Goal: Use online tool/utility: Utilize a website feature to perform a specific function

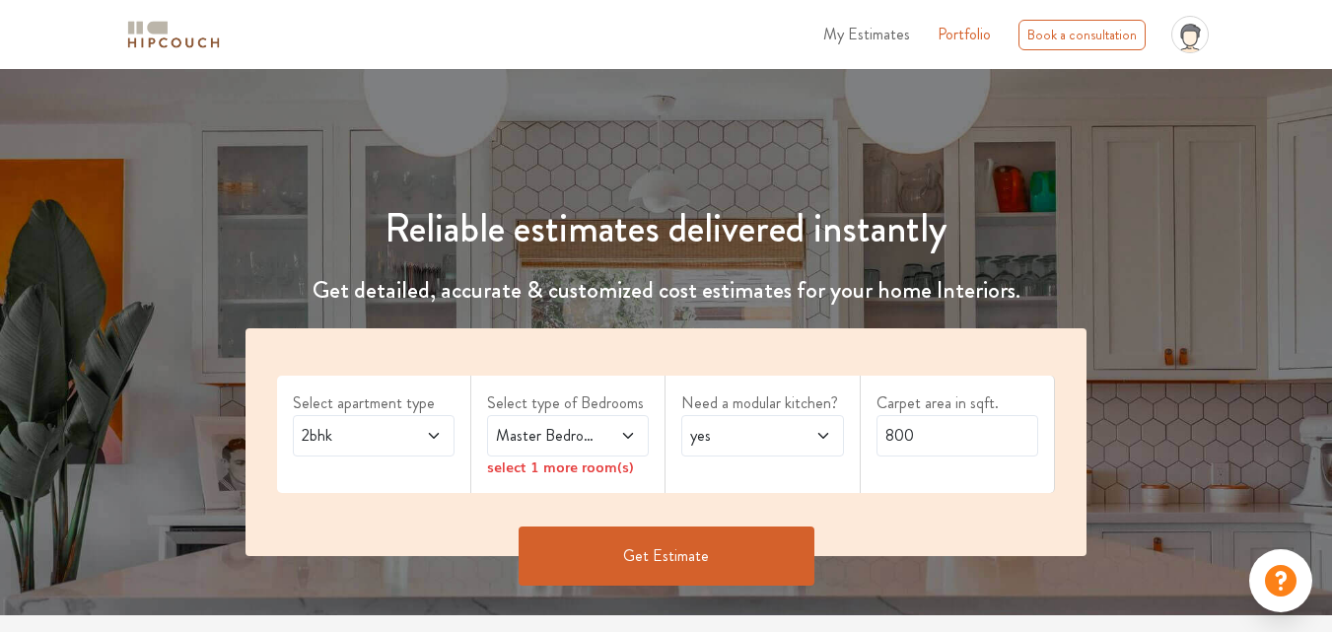
scroll to position [99, 0]
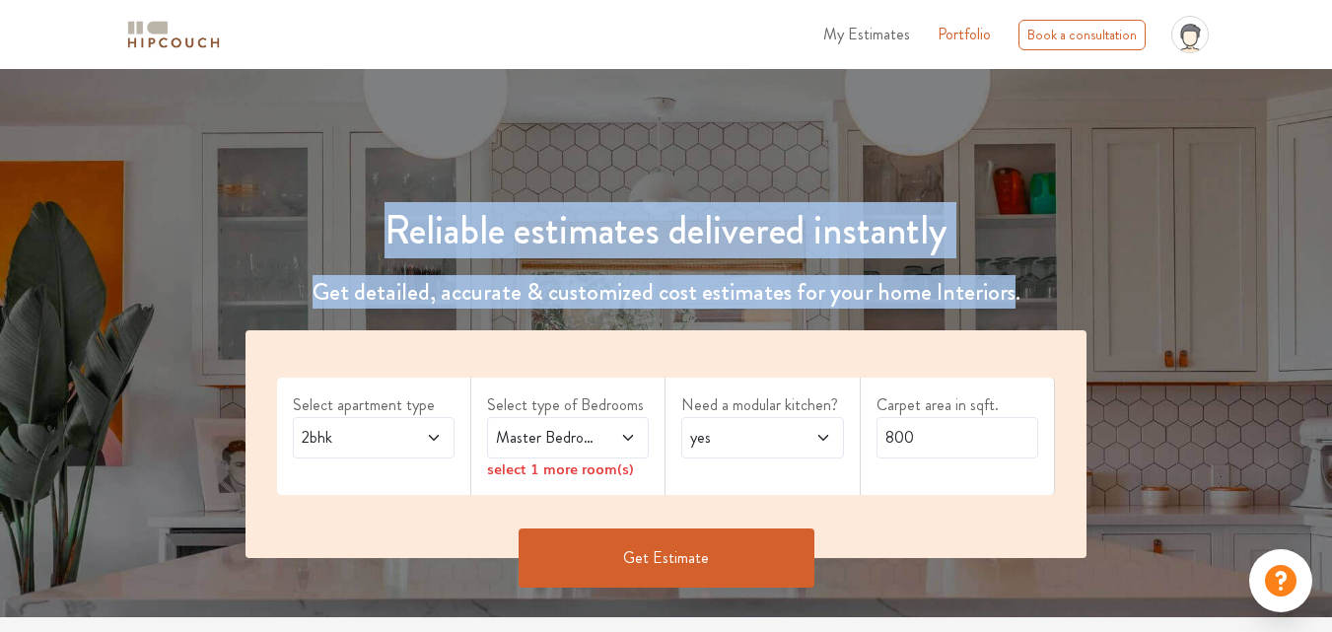
drag, startPoint x: 385, startPoint y: 218, endPoint x: 1010, endPoint y: 270, distance: 627.2
click at [1010, 270] on div "Reliable estimates delivered instantly Get detailed, accurate & customized cost…" at bounding box center [666, 388] width 888 height 457
copy div "Reliable estimates delivered instantly Get detailed, accurate & customized cost…"
click at [1209, 159] on div "Reliable estimates delivered instantly Get detailed, accurate & customized cost…" at bounding box center [666, 364] width 1332 height 505
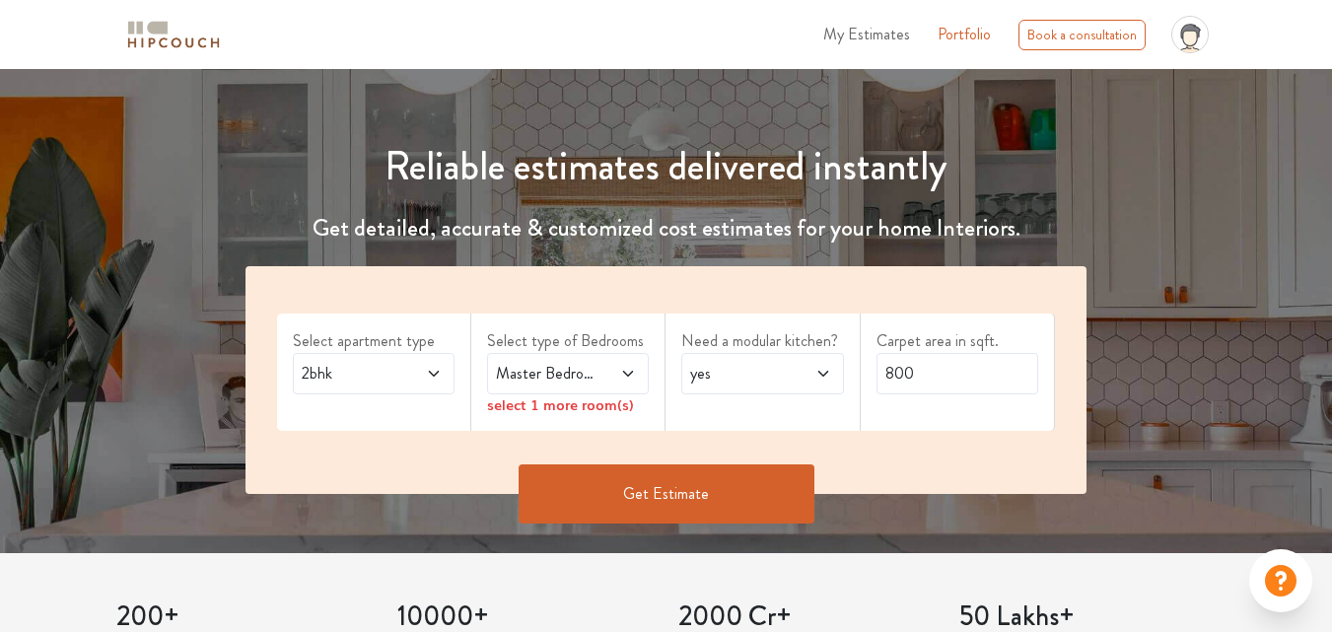
scroll to position [197, 0]
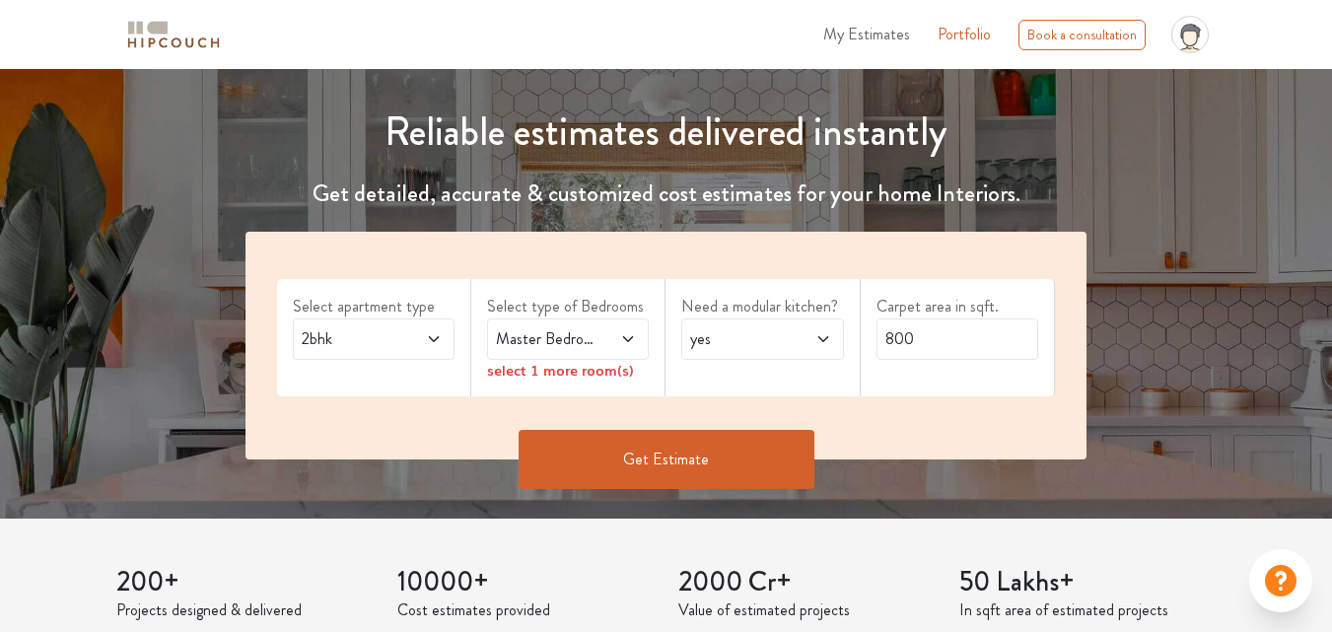
click at [626, 350] on span at bounding box center [617, 339] width 35 height 24
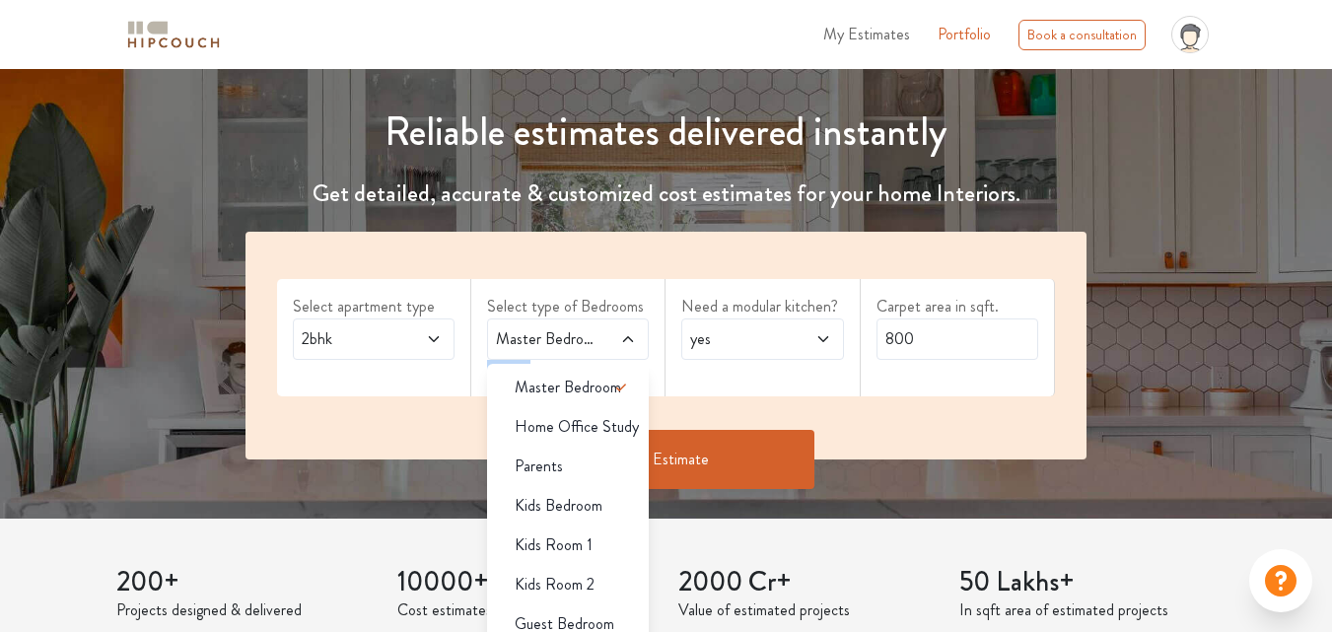
click at [626, 350] on span at bounding box center [617, 339] width 35 height 24
click at [736, 337] on span "yes" at bounding box center [740, 339] width 108 height 24
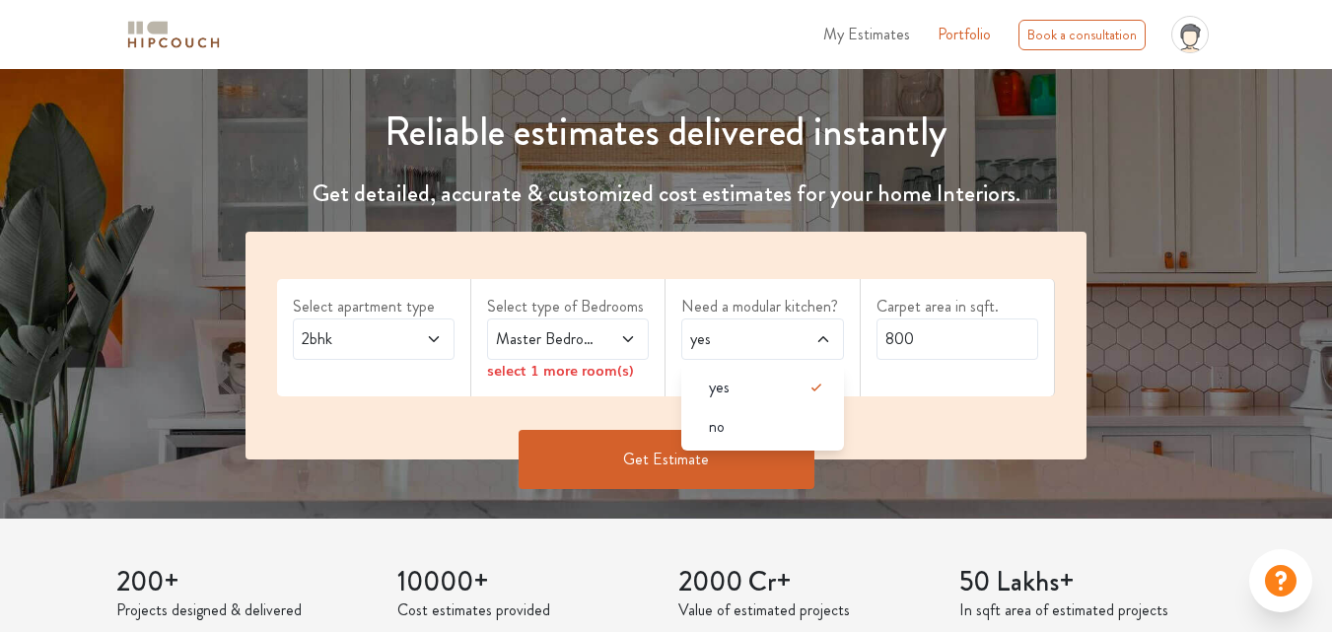
click at [943, 426] on div "Select apartment type 2bhk Select type of Bedrooms Master Bedroom select 1 more…" at bounding box center [665, 346] width 841 height 228
click at [935, 326] on input "800" at bounding box center [957, 338] width 162 height 41
click at [353, 341] on span "2bhk" at bounding box center [352, 339] width 108 height 24
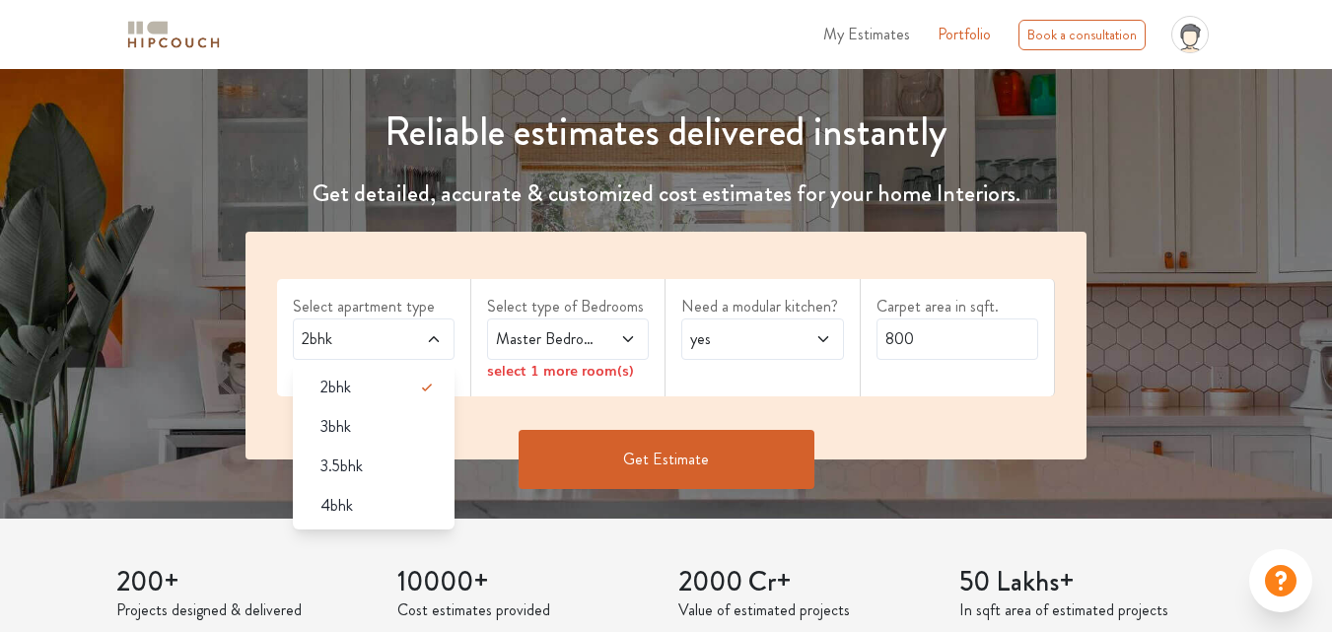
click at [604, 332] on span at bounding box center [617, 339] width 35 height 24
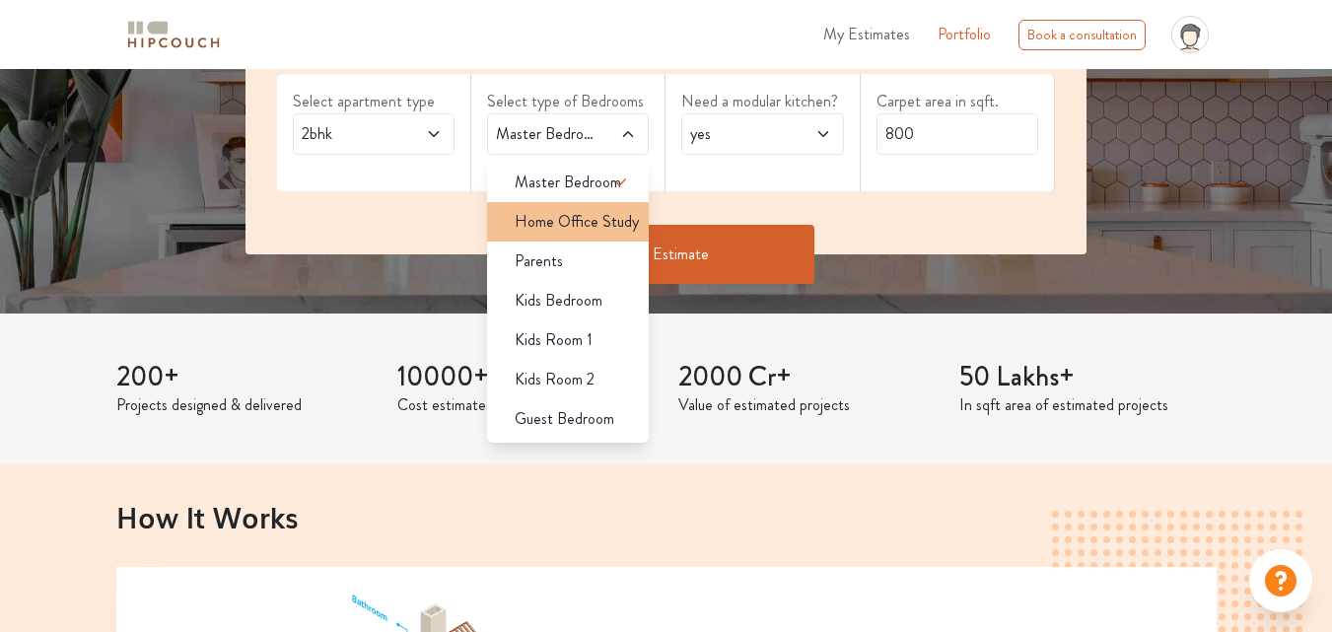
scroll to position [394, 0]
